Goal: Task Accomplishment & Management: Complete application form

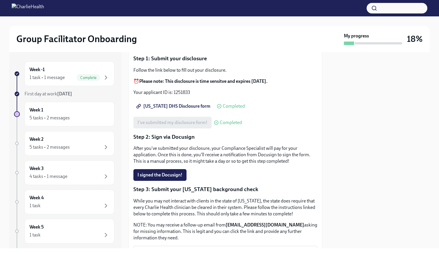
scroll to position [58, 0]
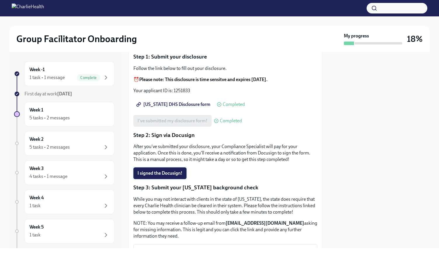
click at [172, 174] on span "I signed the Docusign!" at bounding box center [160, 173] width 45 height 6
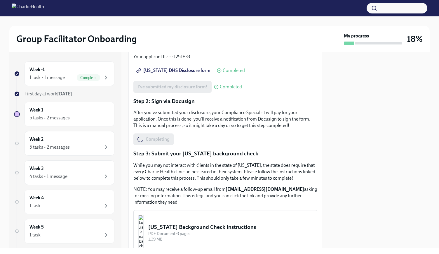
scroll to position [146, 0]
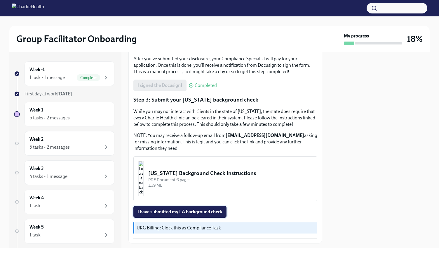
click at [220, 211] on span "I have submitted my LA background check" at bounding box center [180, 212] width 85 height 6
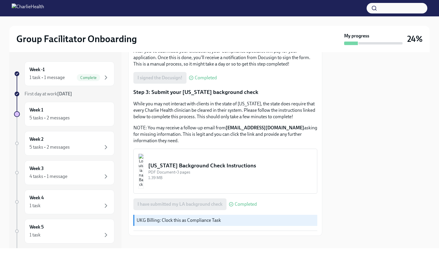
scroll to position [160, 0]
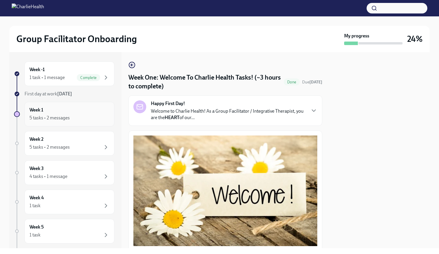
click at [82, 117] on div "5 tasks • 2 messages" at bounding box center [69, 117] width 80 height 7
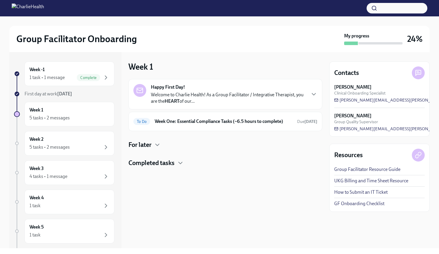
click at [148, 147] on h4 "For later" at bounding box center [140, 144] width 23 height 9
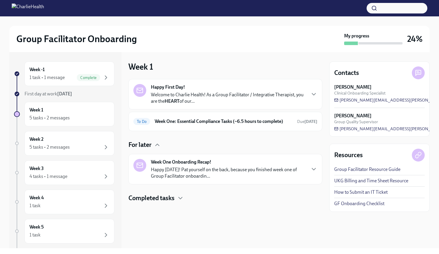
click at [164, 194] on h4 "Completed tasks" at bounding box center [152, 197] width 46 height 9
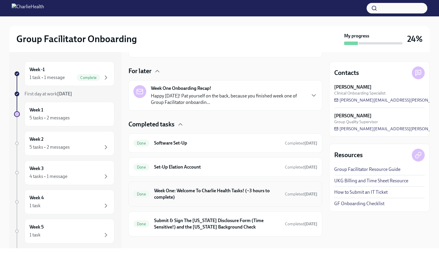
scroll to position [79, 0]
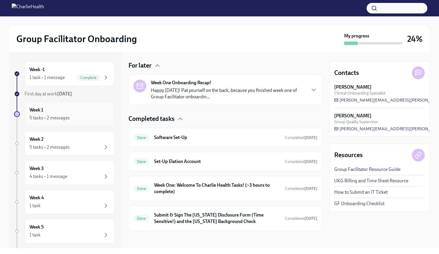
click at [95, 118] on div "5 tasks • 2 messages" at bounding box center [69, 117] width 80 height 7
click at [41, 112] on h6 "Week 1" at bounding box center [36, 110] width 14 height 6
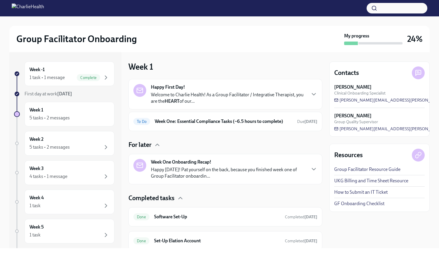
click at [222, 167] on p "Happy Friday! Pat yourself on the back, because you finished week one of Group …" at bounding box center [228, 172] width 155 height 13
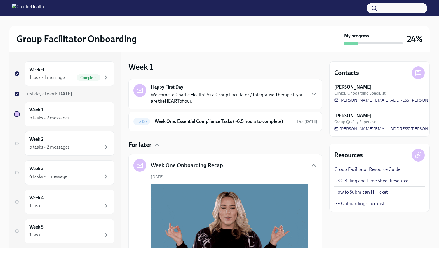
click at [231, 101] on p "Welcome to Charlie Health! As a Group Facilitator / Integrative Therapist, you …" at bounding box center [228, 97] width 155 height 13
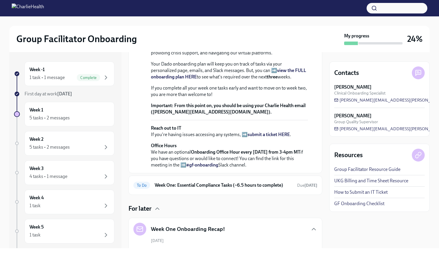
scroll to position [175, 0]
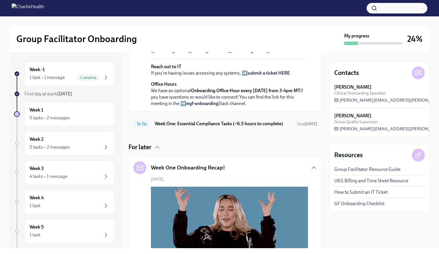
click at [305, 126] on strong "[DATE]" at bounding box center [311, 123] width 13 height 5
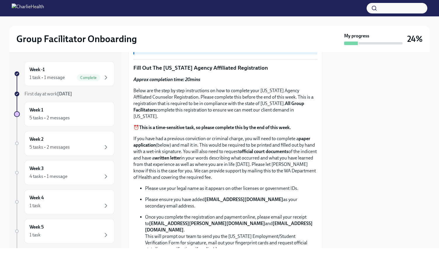
scroll to position [228, 0]
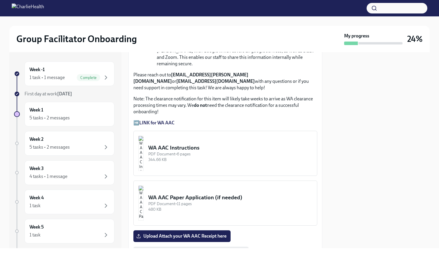
scroll to position [526, 0]
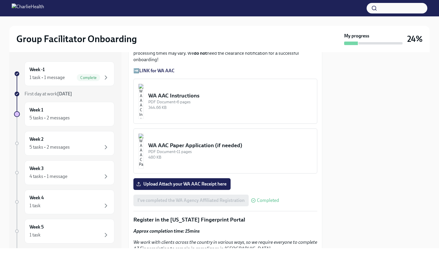
click at [196, 92] on div "WA AAC Instructions" at bounding box center [230, 96] width 164 height 8
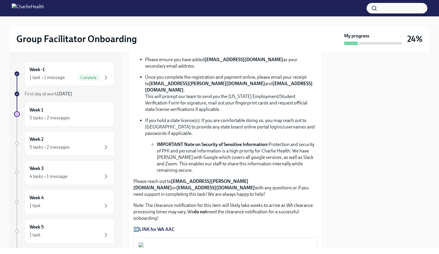
scroll to position [438, 0]
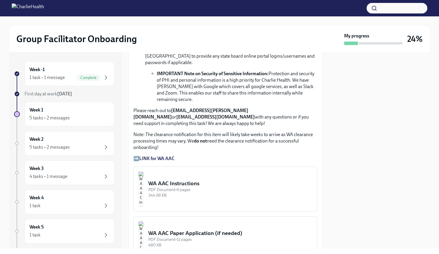
click at [192, 179] on div "WA AAC Instructions" at bounding box center [230, 183] width 164 height 8
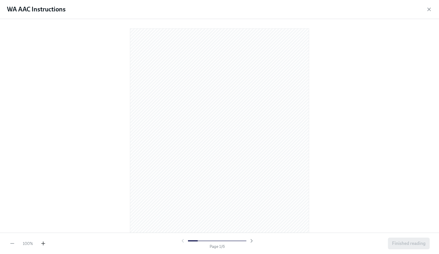
click at [43, 245] on icon "button" at bounding box center [43, 243] width 0 height 4
click at [403, 244] on span "Finished reading" at bounding box center [409, 243] width 34 height 6
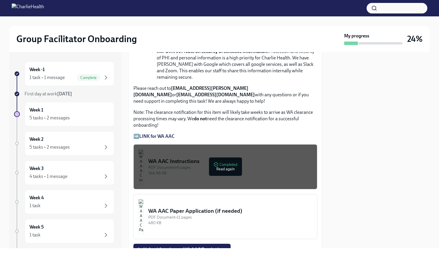
scroll to position [526, 0]
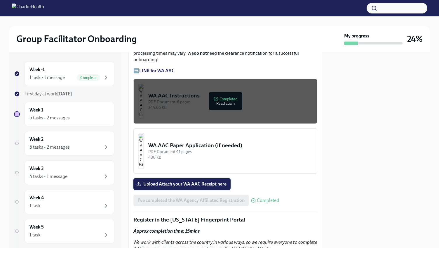
click at [221, 181] on span "Upload Attach your WA AAC Receipt here" at bounding box center [182, 184] width 89 height 6
click at [0, 0] on input "Upload Attach your WA AAC Receipt here" at bounding box center [0, 0] width 0 height 0
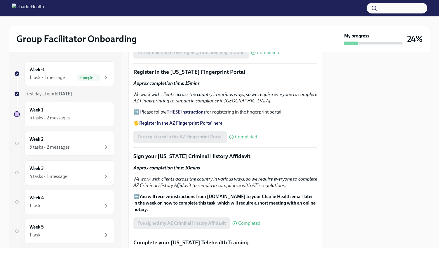
scroll to position [676, 0]
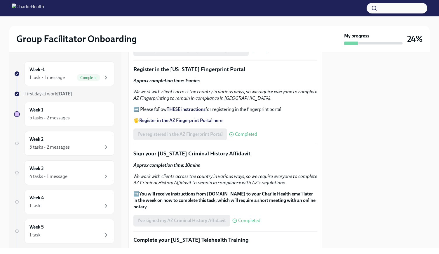
click at [216, 117] on strong "Register in the AZ Fingerprint Portal here" at bounding box center [180, 120] width 83 height 6
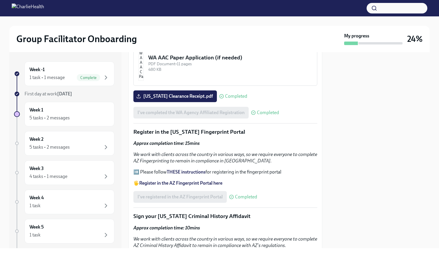
scroll to position [613, 0]
click at [197, 169] on strong "THESE instructions" at bounding box center [186, 172] width 39 height 6
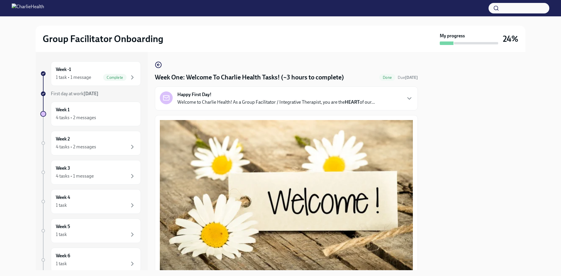
scroll to position [775, 0]
